Goal: Complete application form: Complete application form

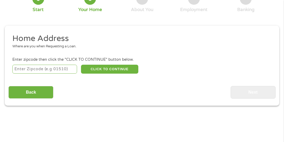
scroll to position [48, 0]
click at [41, 68] on input "number" at bounding box center [44, 69] width 65 height 9
type input "94546"
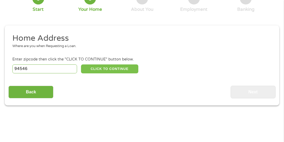
click at [102, 73] on button "CLICK TO CONTINUE" at bounding box center [109, 69] width 57 height 9
type input "94546"
type input "[PERSON_NAME][GEOGRAPHIC_DATA]"
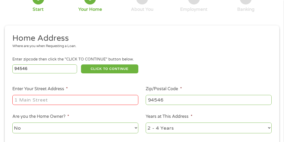
click at [54, 96] on input "Enter Your Street Address *" at bounding box center [75, 100] width 126 height 10
type input "[STREET_ADDRESS]"
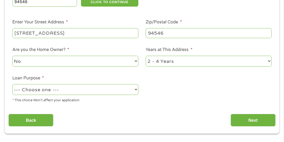
scroll to position [118, 0]
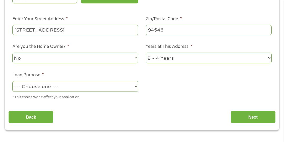
click at [42, 89] on select "--- Choose one --- Pay Bills Debt Consolidation Home Improvement Major Purchase…" at bounding box center [75, 86] width 126 height 11
select select "paybills"
click at [12, 81] on select "--- Choose one --- Pay Bills Debt Consolidation Home Improvement Major Purchase…" at bounding box center [75, 86] width 126 height 11
click at [254, 106] on div "Home Address Where are you when Requesting a Loan. Enter zipcode then click the…" at bounding box center [141, 43] width 267 height 161
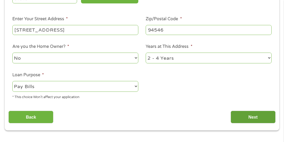
click at [251, 118] on input "Next" at bounding box center [253, 117] width 45 height 13
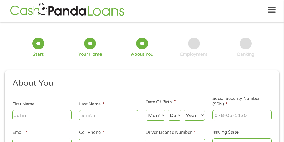
scroll to position [2, 0]
click at [33, 116] on input "First Name *" at bounding box center [41, 116] width 59 height 10
type input "[PERSON_NAME]"
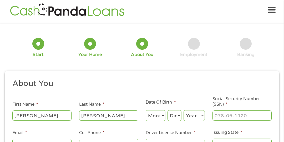
type input "[EMAIL_ADDRESS][DOMAIN_NAME]"
type input "[PHONE_NUMBER]"
click at [159, 106] on li "Date Of Birth * Month Month 1 2 3 4 5 6 7 8 9 10 11 12 Day Day 1 2 3 4 5 6 7 8 …" at bounding box center [175, 110] width 67 height 23
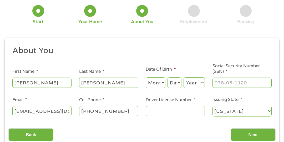
scroll to position [36, 0]
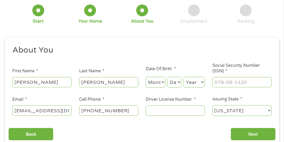
click at [255, 85] on input "Social Security Number (SSN) *" at bounding box center [242, 82] width 59 height 10
type input "170-88-9028"
click at [153, 81] on select "Month 1 2 3 4 5 6 7 8 9 10 11 12" at bounding box center [156, 82] width 20 height 11
select select "11"
click at [146, 77] on select "Month 1 2 3 4 5 6 7 8 9 10 11 12" at bounding box center [156, 82] width 20 height 11
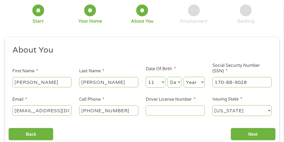
click at [173, 81] on select "Day 1 2 3 4 5 6 7 8 9 10 11 12 13 14 15 16 17 18 19 20 21 22 23 24 25 26 27 28 …" at bounding box center [175, 82] width 14 height 11
select select "26"
click at [193, 84] on select "Year [DATE] 2006 2005 2004 2003 2002 2001 2000 1999 1998 1997 1996 1995 1994 19…" at bounding box center [194, 82] width 21 height 11
select select "1992"
click at [187, 108] on input "Driver License Number *" at bounding box center [175, 111] width 59 height 10
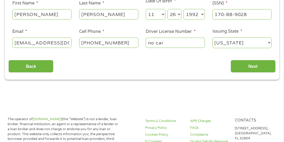
scroll to position [105, 0]
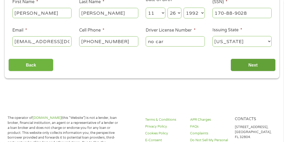
type input "no car"
click at [254, 68] on input "Next" at bounding box center [253, 65] width 45 height 13
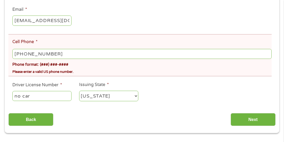
scroll to position [148, 0]
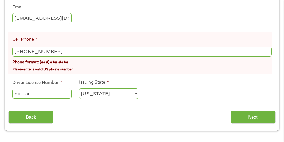
click at [67, 50] on input "[PHONE_NUMBER]" at bounding box center [142, 52] width 260 height 10
type input "[PHONE_NUMBER]"
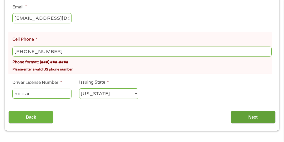
click at [262, 116] on input "Next" at bounding box center [253, 117] width 45 height 13
click at [264, 122] on input "Next" at bounding box center [253, 117] width 45 height 13
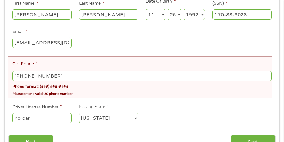
scroll to position [123, 0]
click at [59, 80] on input "[PHONE_NUMBER]" at bounding box center [142, 76] width 260 height 10
click at [15, 75] on input "[PHONE_NUMBER]" at bounding box center [142, 76] width 260 height 10
click at [50, 119] on input "no car" at bounding box center [41, 118] width 59 height 10
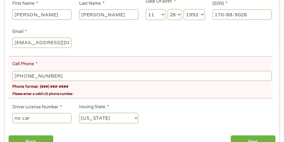
click at [50, 119] on input "no car" at bounding box center [41, 118] width 59 height 10
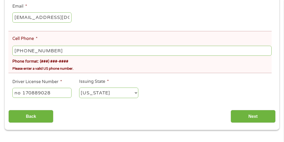
scroll to position [150, 0]
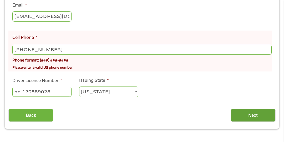
type input "no 170889028"
click at [257, 120] on input "Next" at bounding box center [253, 115] width 45 height 13
click at [258, 116] on input "Next" at bounding box center [253, 115] width 45 height 13
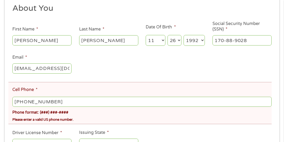
scroll to position [98, 0]
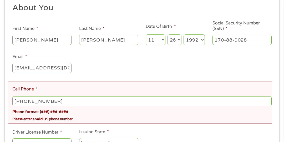
click at [46, 100] on input "[PHONE_NUMBER]" at bounding box center [142, 101] width 260 height 10
type input "[PHONE_NUMBER]"
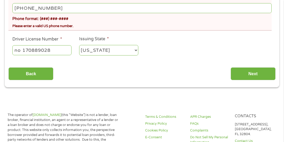
scroll to position [191, 0]
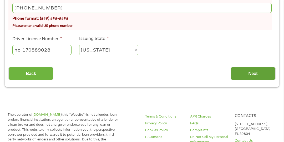
click at [260, 78] on input "Next" at bounding box center [253, 73] width 45 height 13
click at [260, 75] on input "Next" at bounding box center [253, 73] width 45 height 13
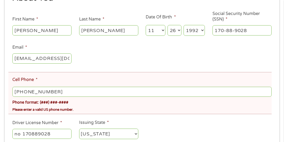
scroll to position [109, 0]
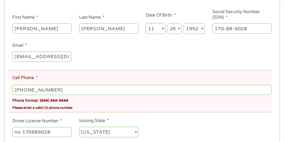
click at [18, 90] on input "[PHONE_NUMBER]" at bounding box center [142, 90] width 260 height 10
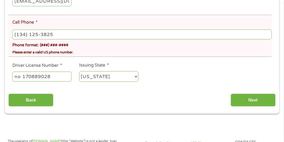
scroll to position [165, 0]
click at [72, 30] on input "(341) 253-825_" at bounding box center [142, 34] width 260 height 10
type input "[PHONE_NUMBER]"
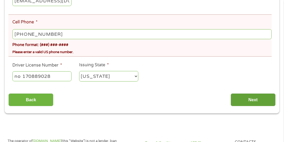
click at [267, 101] on input "Next" at bounding box center [253, 99] width 45 height 13
click at [259, 105] on input "Next" at bounding box center [253, 99] width 45 height 13
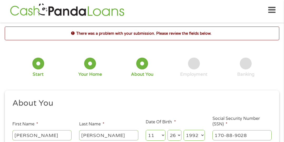
scroll to position [0, 0]
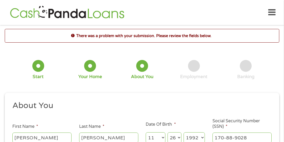
click at [274, 12] on icon at bounding box center [272, 12] width 7 height 13
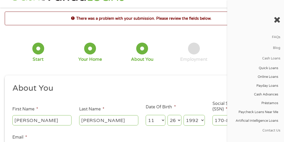
scroll to position [24, 0]
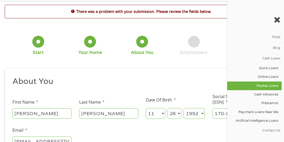
click at [271, 87] on link "Payday Loans" at bounding box center [254, 86] width 54 height 9
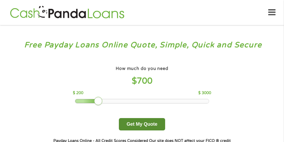
click at [150, 125] on button "Get My Quote" at bounding box center [142, 124] width 46 height 12
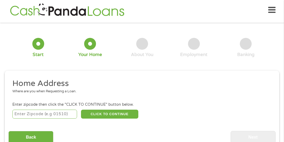
click at [34, 116] on input "number" at bounding box center [44, 114] width 65 height 9
type input "94546"
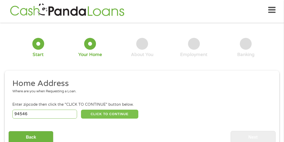
click at [99, 114] on button "CLICK TO CONTINUE" at bounding box center [109, 114] width 57 height 9
type input "94546"
type input "[PERSON_NAME][GEOGRAPHIC_DATA]"
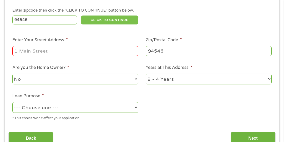
scroll to position [98, 0]
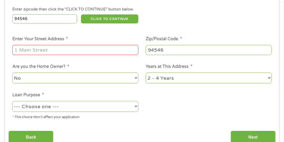
click at [42, 48] on input "Enter Your Street Address *" at bounding box center [75, 50] width 126 height 10
type input "[STREET_ADDRESS]"
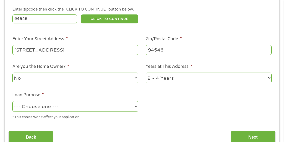
click at [54, 106] on select "--- Choose one --- Pay Bills Debt Consolidation Home Improvement Major Purchase…" at bounding box center [75, 106] width 126 height 11
select select "paybills"
click at [12, 101] on select "--- Choose one --- Pay Bills Debt Consolidation Home Improvement Major Purchase…" at bounding box center [75, 106] width 126 height 11
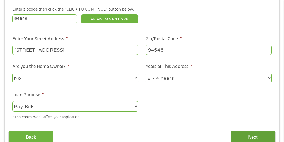
click at [255, 137] on input "Next" at bounding box center [253, 137] width 45 height 13
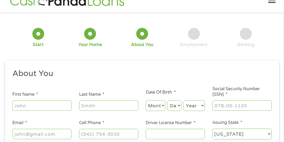
scroll to position [2, 0]
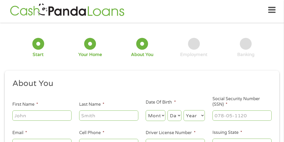
click at [48, 115] on input "First Name *" at bounding box center [41, 116] width 59 height 10
type input "[PERSON_NAME]"
type input "[EMAIL_ADDRESS][DOMAIN_NAME]"
type input "[PHONE_NUMBER]"
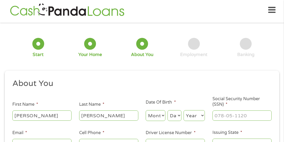
click at [154, 121] on select "Month 1 2 3 4 5 6 7 8 9 10 11 12" at bounding box center [156, 115] width 20 height 11
select select "11"
click at [146, 110] on select "Month 1 2 3 4 5 6 7 8 9 10 11 12" at bounding box center [156, 115] width 20 height 11
click at [175, 116] on select "Day 1 2 3 4 5 6 7 8 9 10 11 12 13 14 15 16 17 18 19 20 21 22 23 24 25 26 27 28 …" at bounding box center [175, 115] width 14 height 11
select select "26"
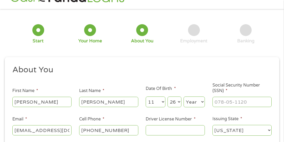
scroll to position [17, 0]
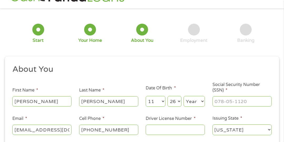
click at [195, 105] on select "Year [DATE] 2006 2005 2004 2003 2002 2001 2000 1999 1998 1997 1996 1995 1994 19…" at bounding box center [194, 101] width 21 height 11
select select "1992"
click at [184, 96] on select "Year [DATE] 2006 2005 2004 2003 2002 2001 2000 1999 1998 1997 1996 1995 1994 19…" at bounding box center [194, 101] width 21 height 11
click at [251, 102] on input "Social Security Number (SSN) *" at bounding box center [242, 101] width 59 height 10
type input "170-88-9028"
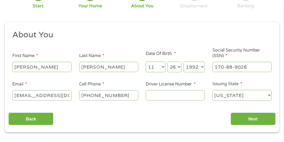
scroll to position [53, 0]
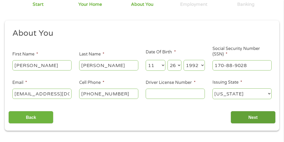
click at [260, 116] on input "Next" at bounding box center [253, 117] width 45 height 13
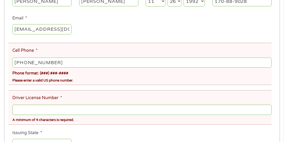
scroll to position [136, 0]
click at [236, 112] on input "Driver License Number *" at bounding box center [142, 110] width 260 height 10
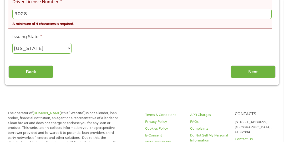
scroll to position [240, 0]
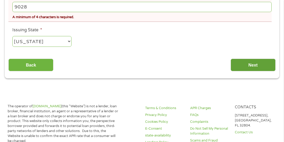
type input "9028"
click at [260, 61] on input "Next" at bounding box center [253, 65] width 45 height 13
click at [259, 65] on input "Next" at bounding box center [253, 65] width 45 height 13
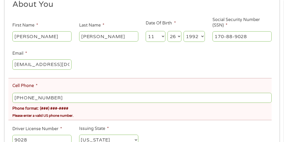
scroll to position [102, 0]
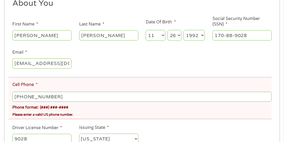
click at [244, 98] on input "[PHONE_NUMBER]" at bounding box center [142, 97] width 260 height 10
type input "[PHONE_NUMBER]"
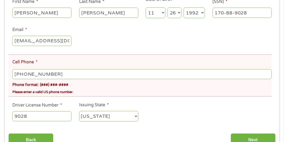
scroll to position [136, 0]
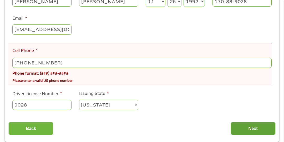
click at [265, 128] on input "Next" at bounding box center [253, 128] width 45 height 13
click at [260, 127] on input "Next" at bounding box center [253, 128] width 45 height 13
click at [256, 133] on input "Next" at bounding box center [253, 128] width 45 height 13
click at [256, 129] on input "Next" at bounding box center [253, 128] width 45 height 13
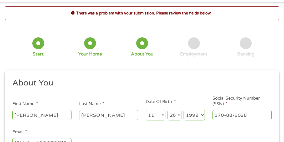
scroll to position [22, 0]
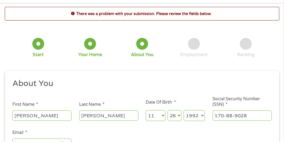
click at [91, 47] on div at bounding box center [90, 44] width 12 height 12
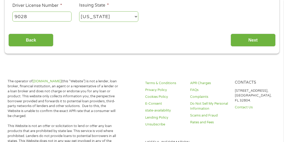
scroll to position [225, 0]
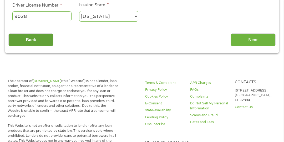
click at [37, 45] on input "Back" at bounding box center [30, 39] width 45 height 13
click at [39, 46] on input "Back" at bounding box center [30, 39] width 45 height 13
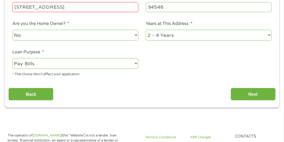
scroll to position [141, 0]
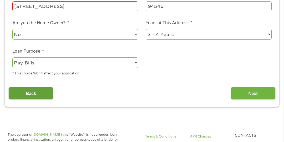
click at [36, 97] on input "Back" at bounding box center [30, 93] width 45 height 13
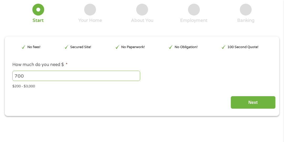
scroll to position [38, 0]
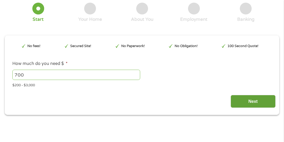
click at [252, 101] on input "Next" at bounding box center [253, 101] width 45 height 13
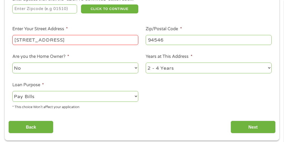
scroll to position [108, 0]
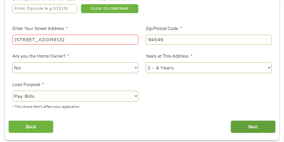
click at [250, 132] on input "Next" at bounding box center [253, 127] width 45 height 13
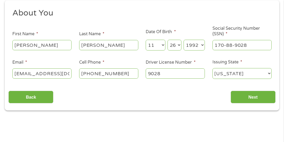
scroll to position [73, 0]
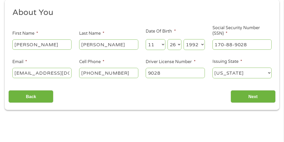
click at [116, 75] on input "[PHONE_NUMBER]" at bounding box center [108, 73] width 59 height 10
click at [114, 75] on input "[PHONE_NUMBER]" at bounding box center [108, 73] width 59 height 10
click at [112, 71] on input "[PHONE_NUMBER]" at bounding box center [108, 73] width 59 height 10
click at [255, 98] on input "Next" at bounding box center [253, 96] width 45 height 13
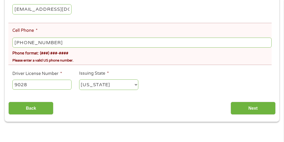
scroll to position [157, 0]
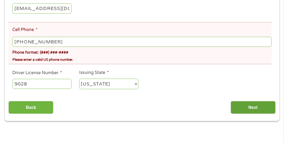
click at [255, 109] on input "Next" at bounding box center [253, 107] width 45 height 13
click at [255, 112] on input "Next" at bounding box center [253, 107] width 45 height 13
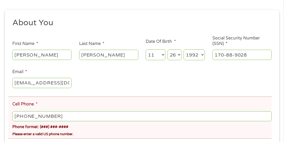
scroll to position [85, 0]
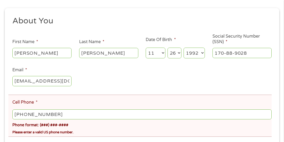
click at [252, 72] on ul "About You This field is hidden when viewing the form Title * --- Choose one ---…" at bounding box center [141, 91] width 267 height 151
click at [263, 51] on input "170-88-9028" at bounding box center [242, 53] width 59 height 10
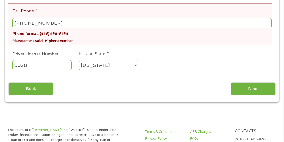
scroll to position [178, 0]
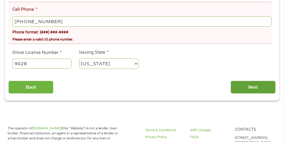
click at [257, 84] on input "Next" at bounding box center [253, 87] width 45 height 13
click at [253, 91] on input "Next" at bounding box center [253, 87] width 45 height 13
click at [258, 87] on input "Next" at bounding box center [253, 87] width 45 height 13
click at [255, 91] on input "Next" at bounding box center [253, 87] width 45 height 13
click at [257, 88] on input "Next" at bounding box center [253, 87] width 45 height 13
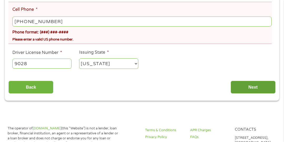
click at [256, 88] on input "Next" at bounding box center [253, 87] width 45 height 13
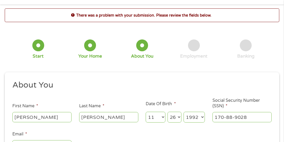
scroll to position [0, 0]
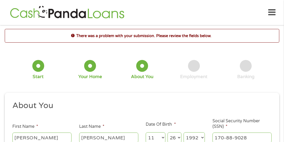
click at [272, 8] on icon at bounding box center [272, 12] width 7 height 13
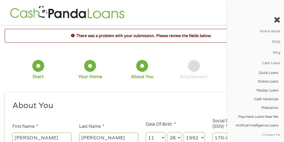
scroll to position [32, 0]
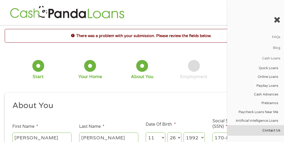
click at [273, 130] on link "Contact Us" at bounding box center [255, 130] width 57 height 11
